Goal: Submit feedback/report problem

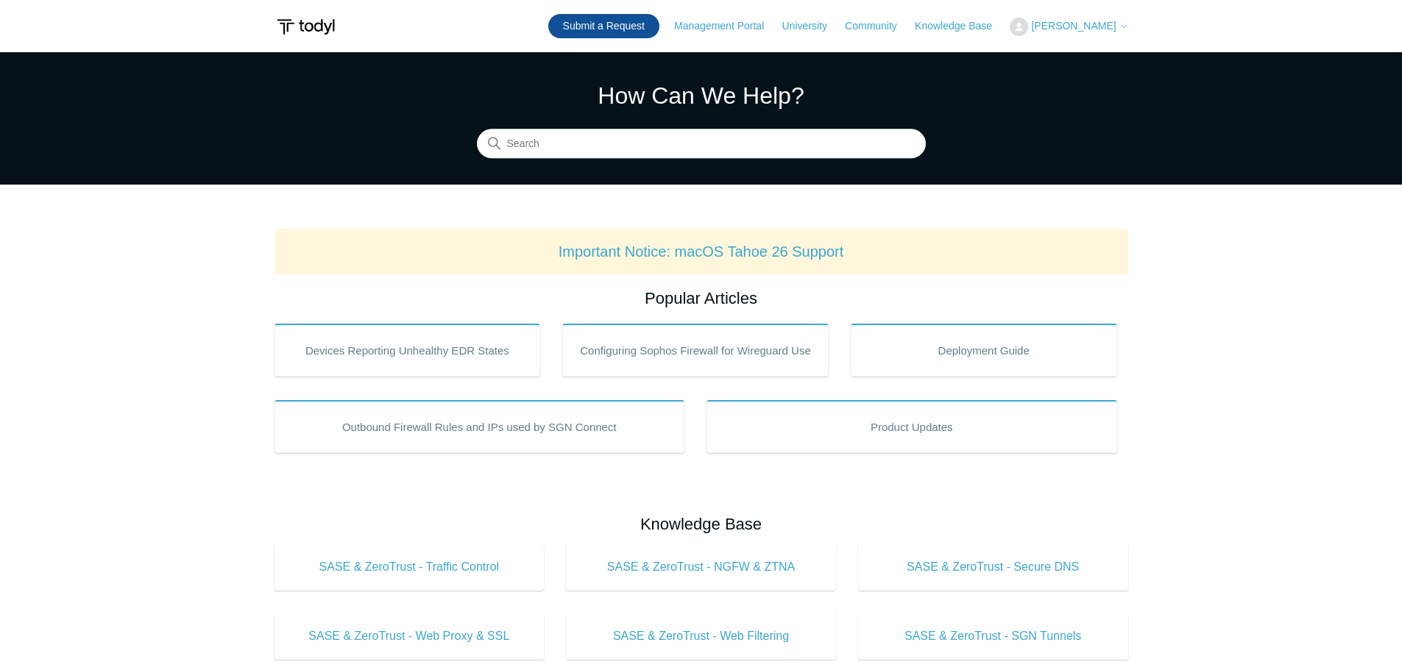
click at [620, 28] on link "Submit a Request" at bounding box center [603, 26] width 111 height 24
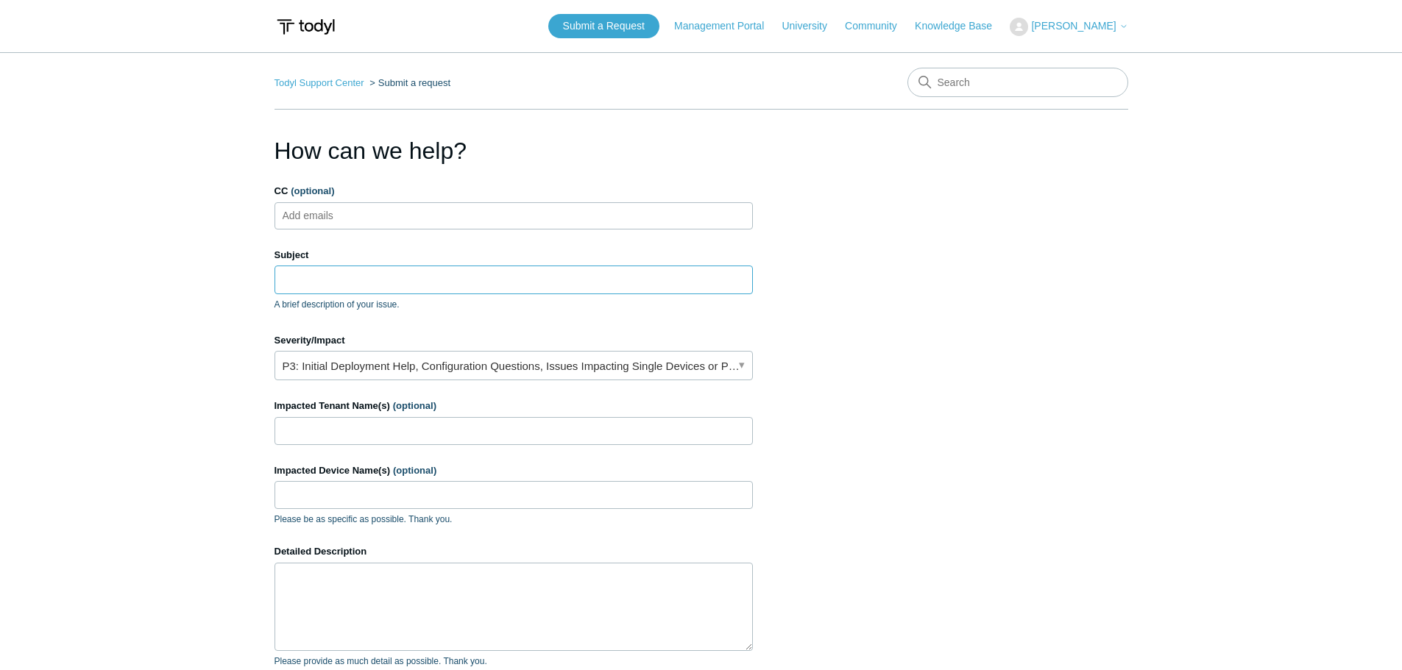
click at [399, 278] on input "Subject" at bounding box center [513, 280] width 478 height 28
type input "Notification email"
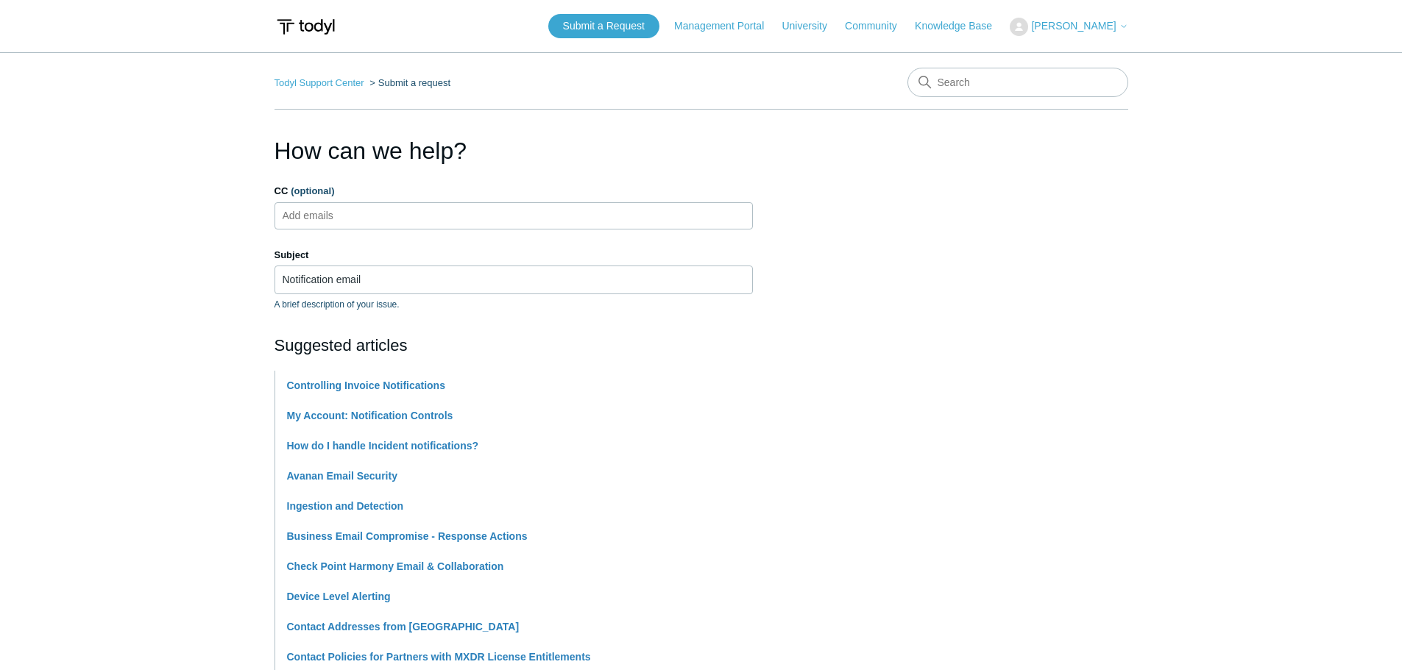
scroll to position [453, 0]
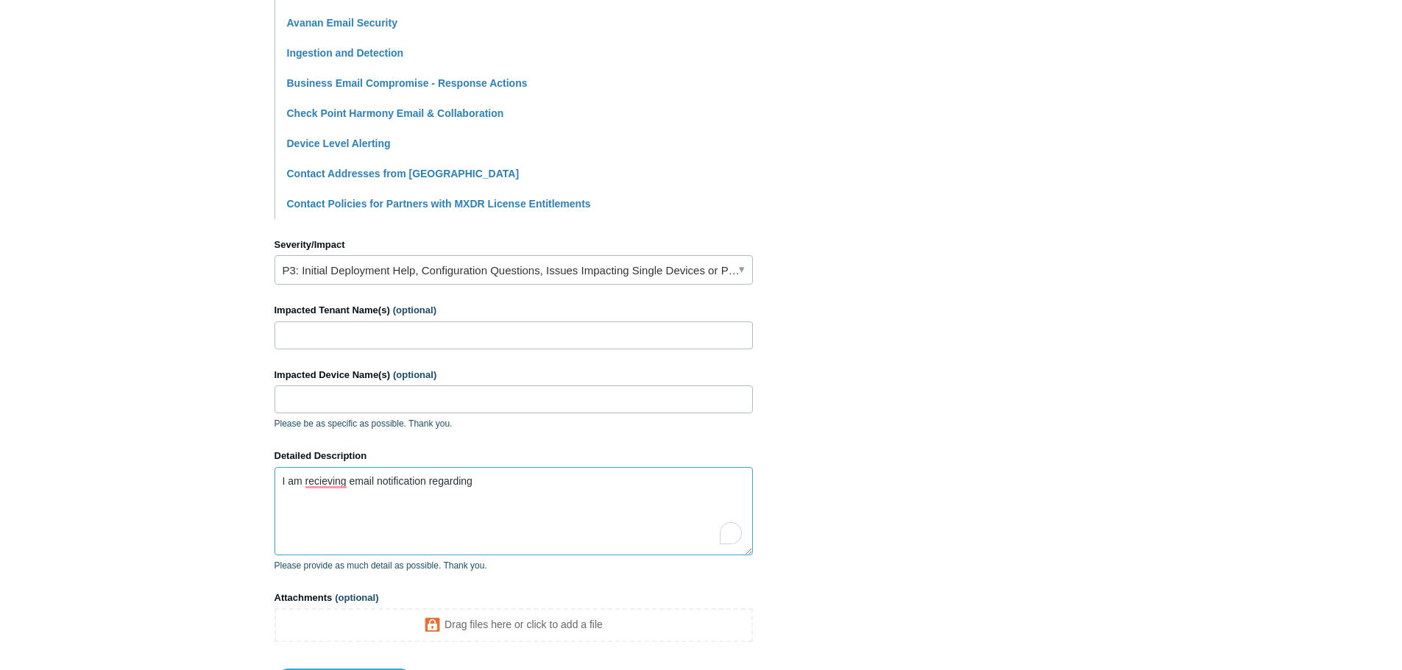
drag, startPoint x: 481, startPoint y: 481, endPoint x: 428, endPoint y: 480, distance: 53.0
click at [428, 480] on textarea "I am recieving email notification regarding" at bounding box center [513, 511] width 478 height 88
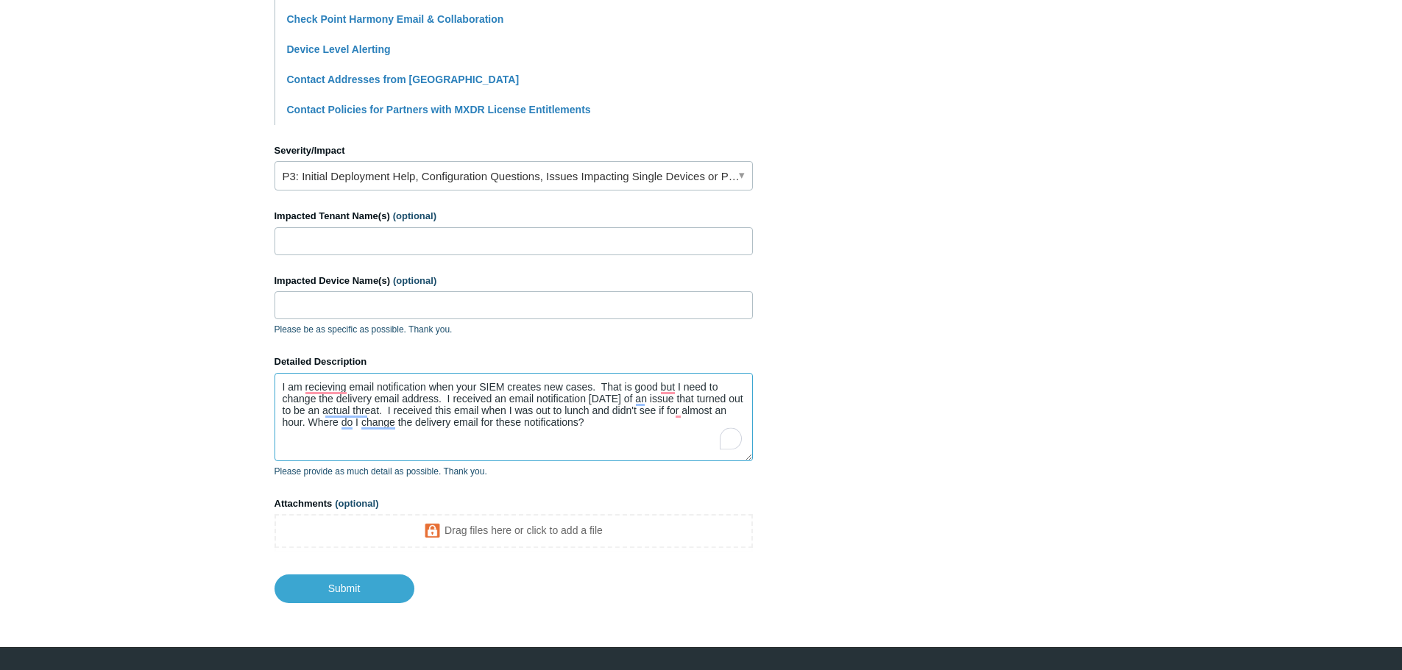
scroll to position [583, 0]
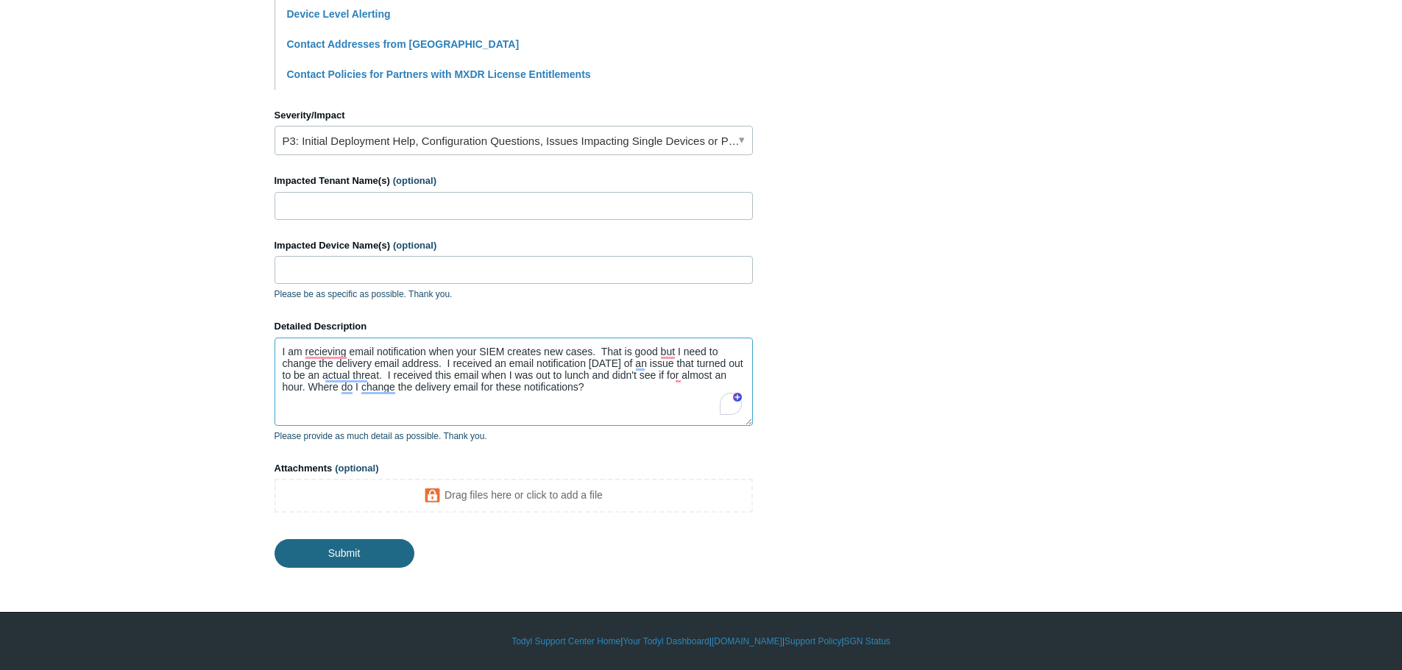
type textarea "I am recieving email notification when your SIEM creates new cases. That is goo…"
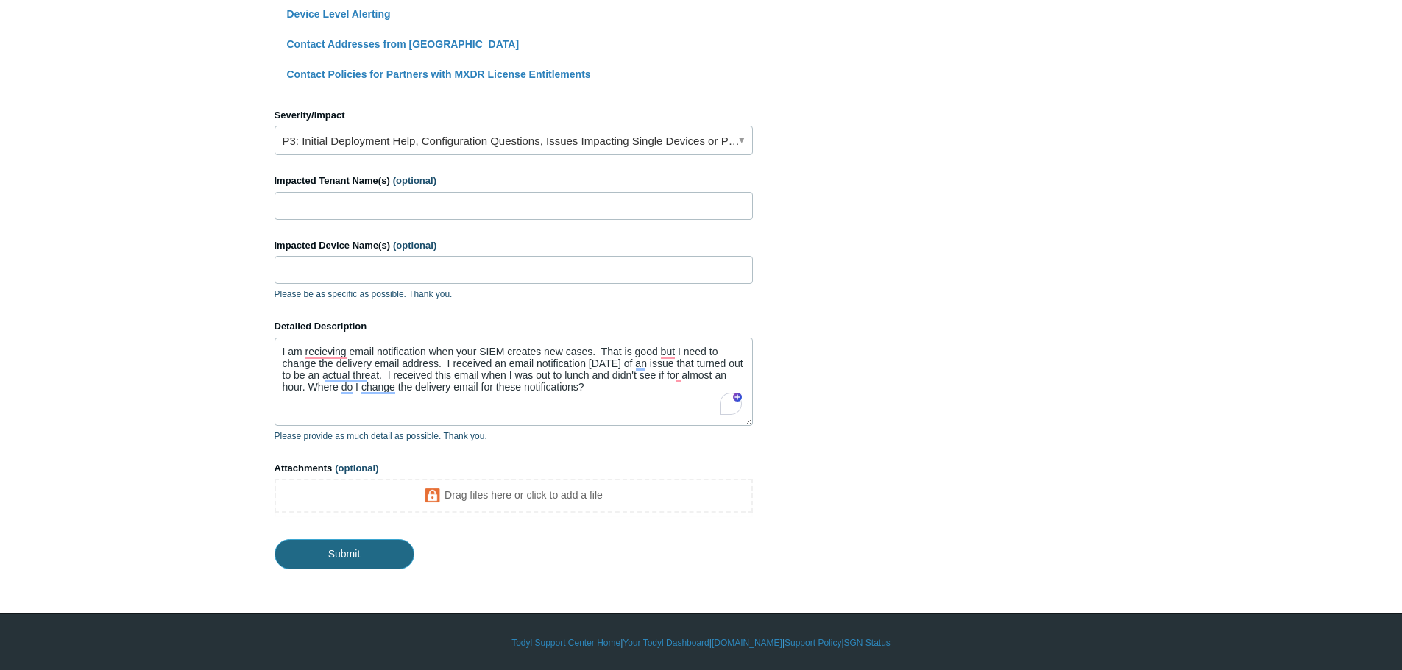
click at [349, 557] on input "Submit" at bounding box center [344, 553] width 140 height 29
